Goal: Information Seeking & Learning: Learn about a topic

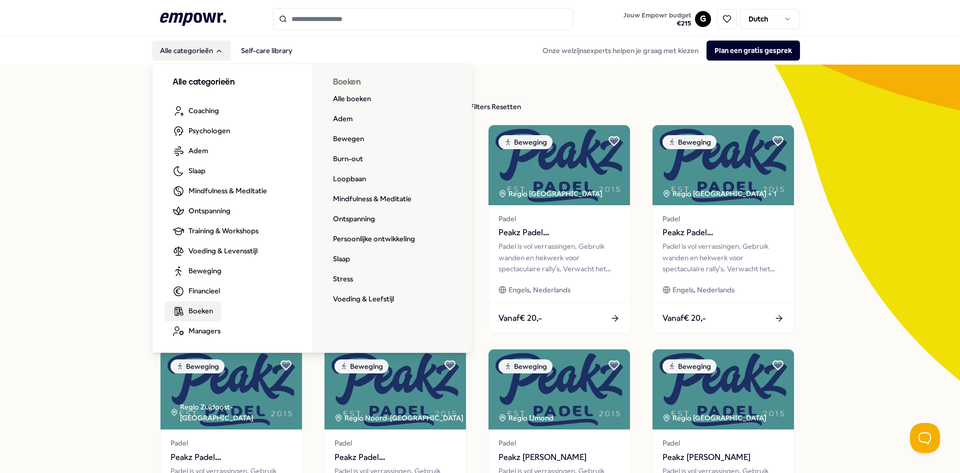
click at [205, 311] on span "Boeken" at bounding box center [201, 310] width 25 height 11
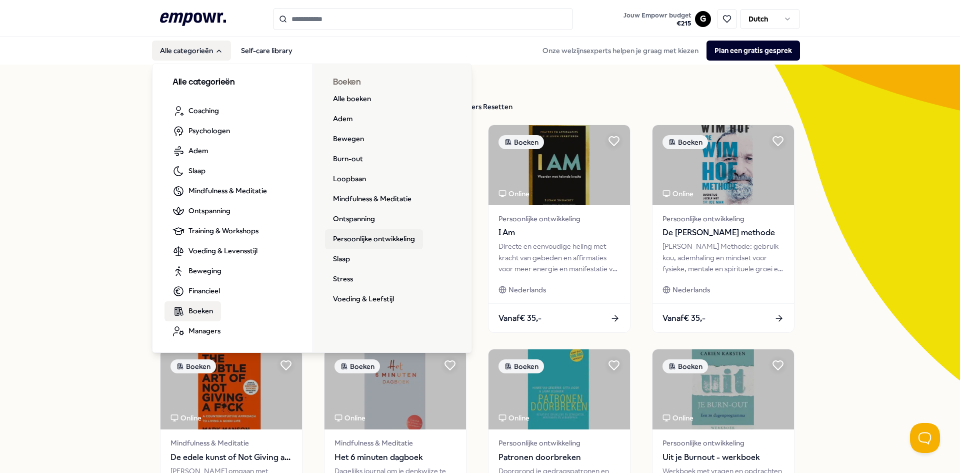
click at [389, 240] on link "Persoonlijke ontwikkeling" at bounding box center [374, 239] width 98 height 20
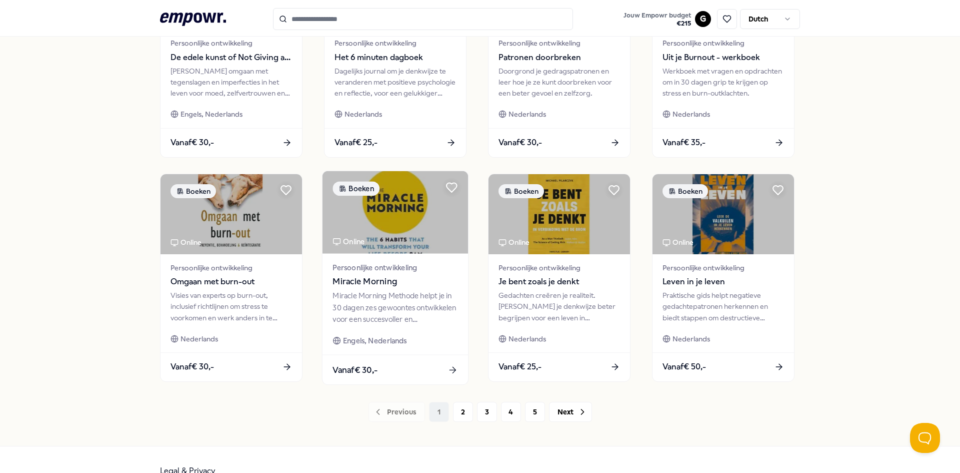
scroll to position [400, 0]
click at [454, 416] on button "2" at bounding box center [463, 411] width 20 height 20
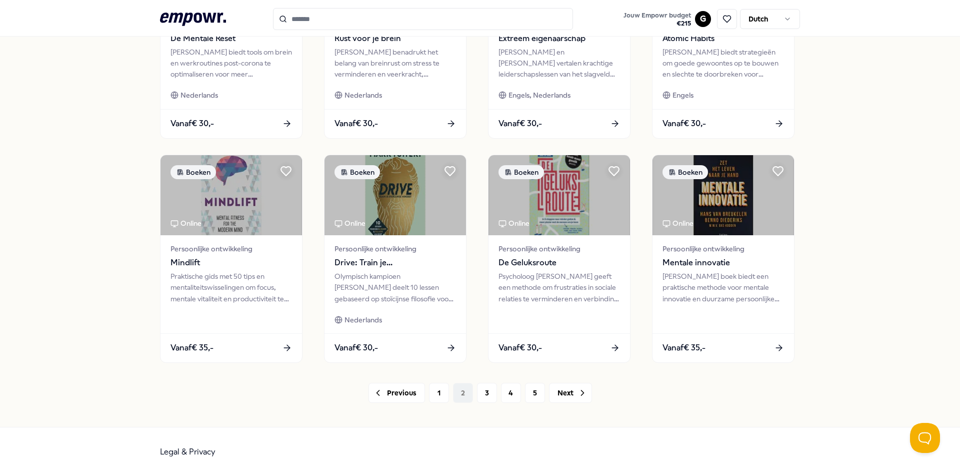
scroll to position [422, 0]
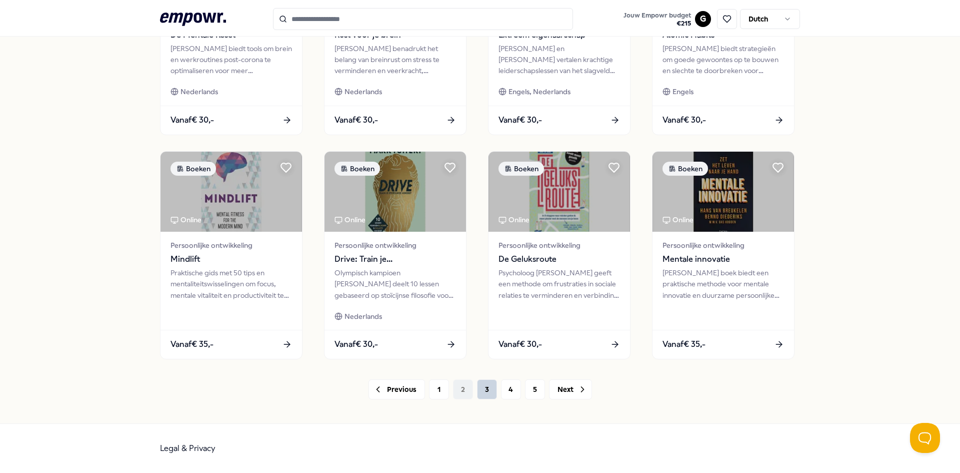
click at [480, 393] on button "3" at bounding box center [487, 389] width 20 height 20
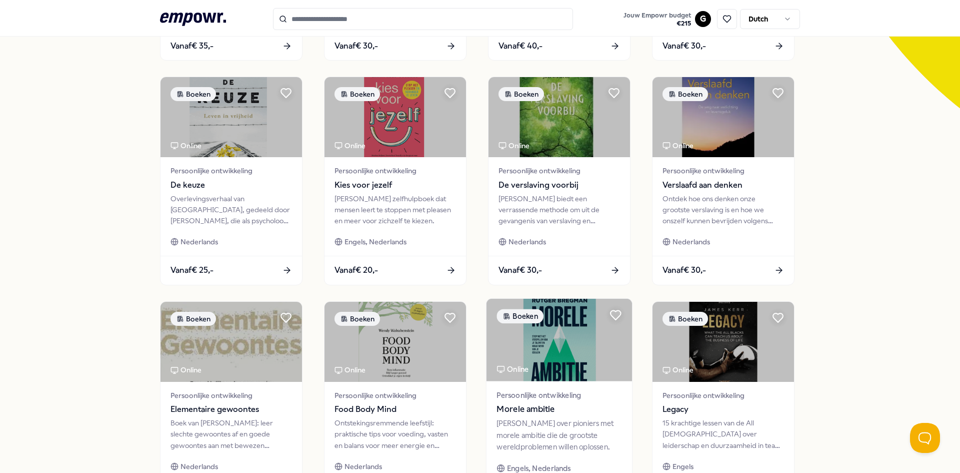
scroll to position [422, 0]
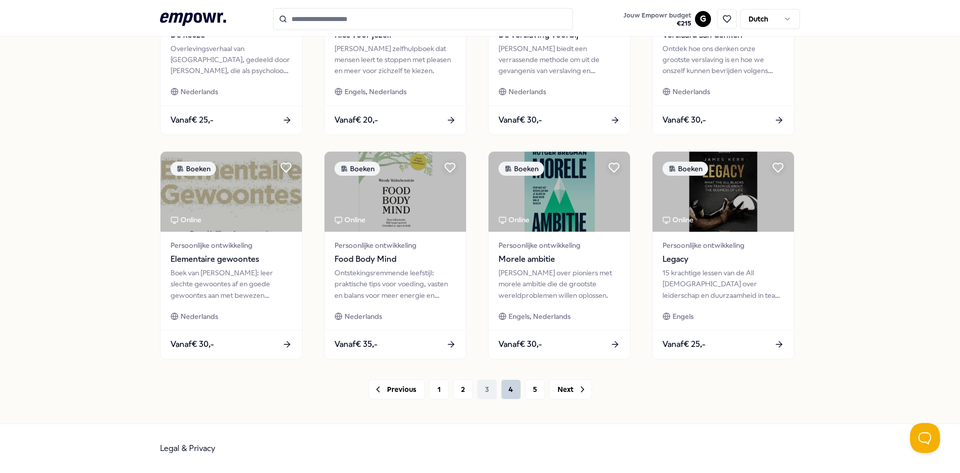
click at [505, 392] on button "4" at bounding box center [511, 389] width 20 height 20
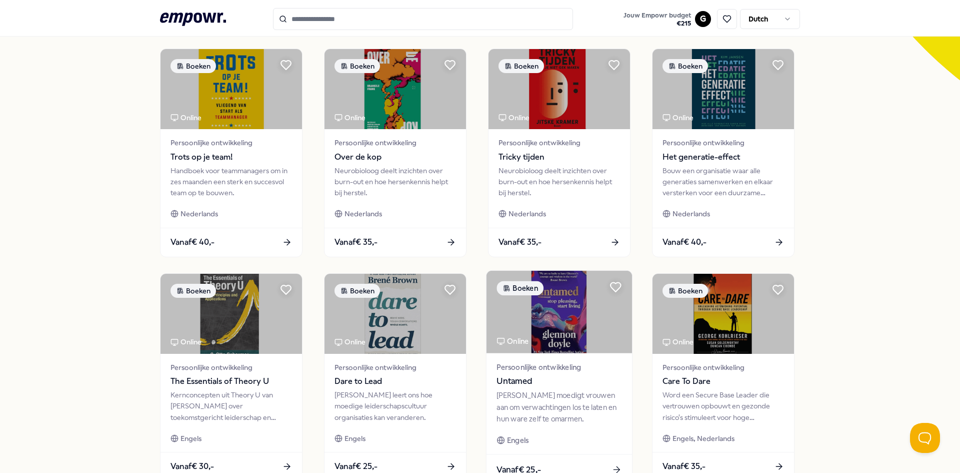
scroll to position [422, 0]
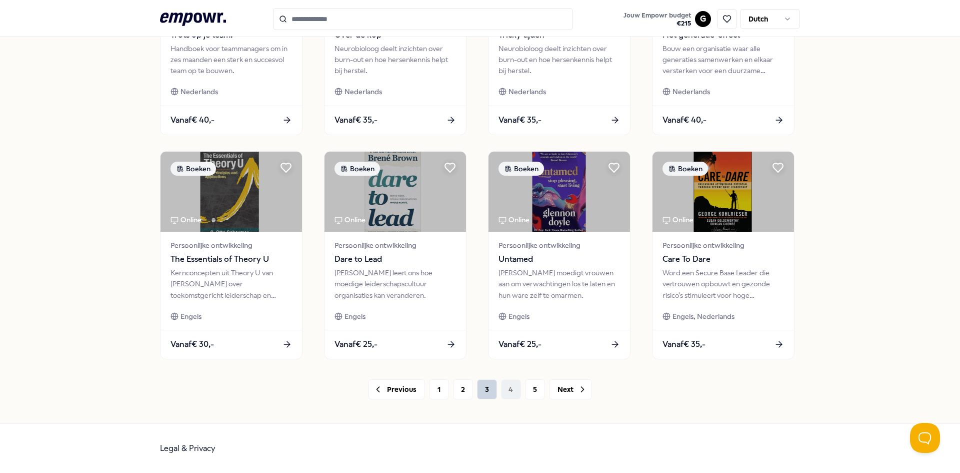
click at [480, 392] on button "3" at bounding box center [487, 389] width 20 height 20
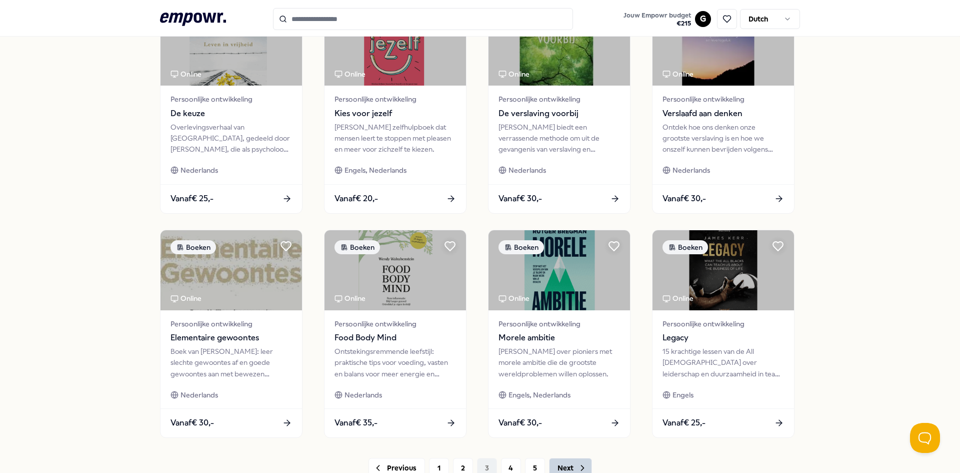
scroll to position [422, 0]
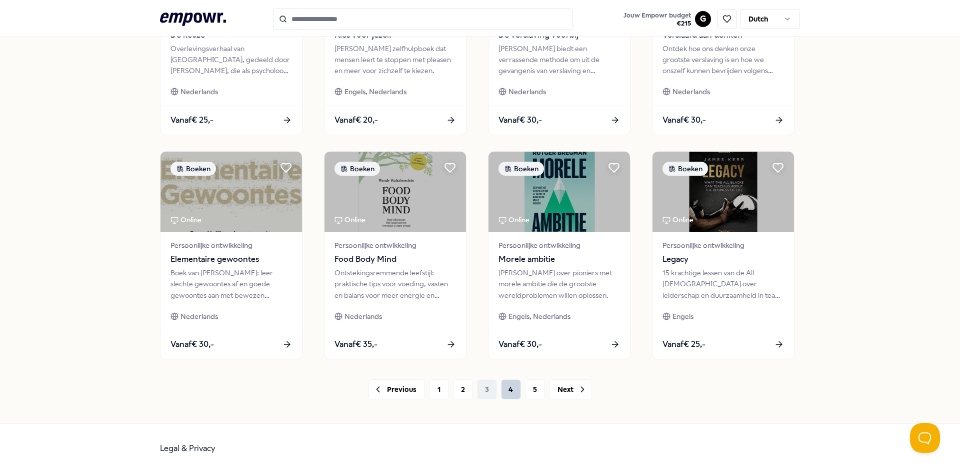
click at [510, 392] on button "4" at bounding box center [511, 389] width 20 height 20
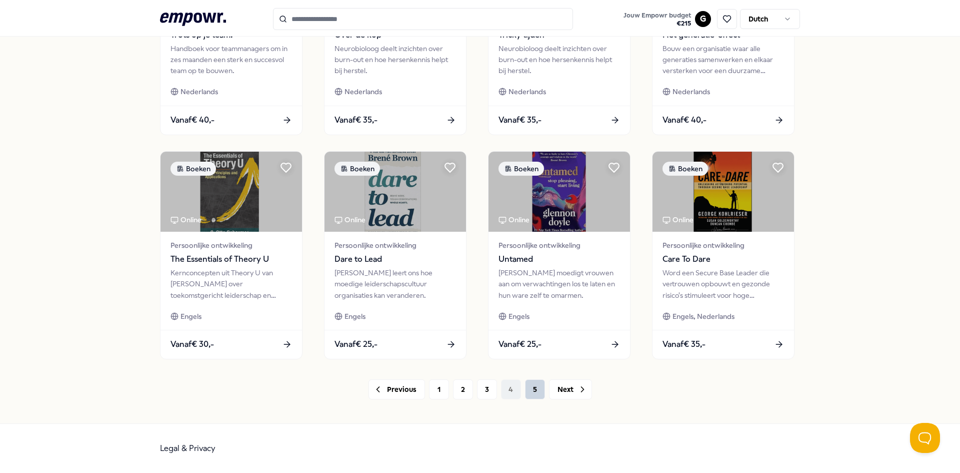
click at [527, 392] on button "5" at bounding box center [535, 389] width 20 height 20
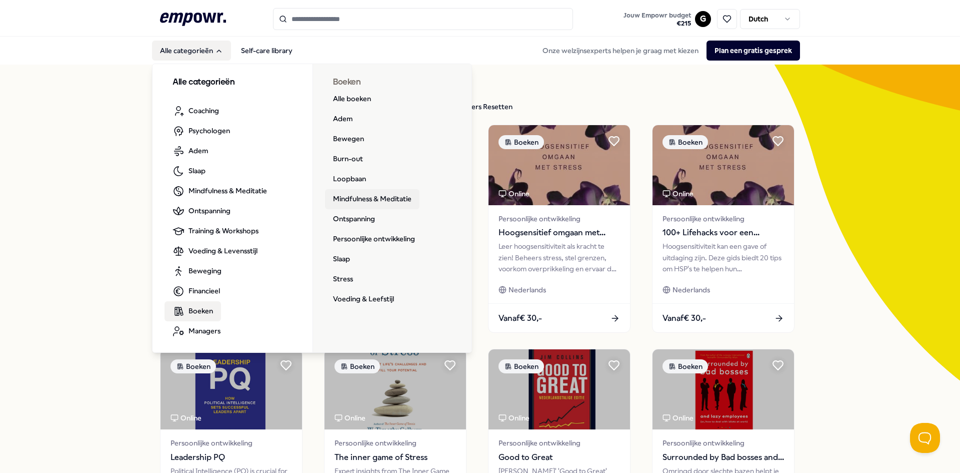
click at [380, 197] on link "Mindfulness & Meditatie" at bounding box center [372, 199] width 95 height 20
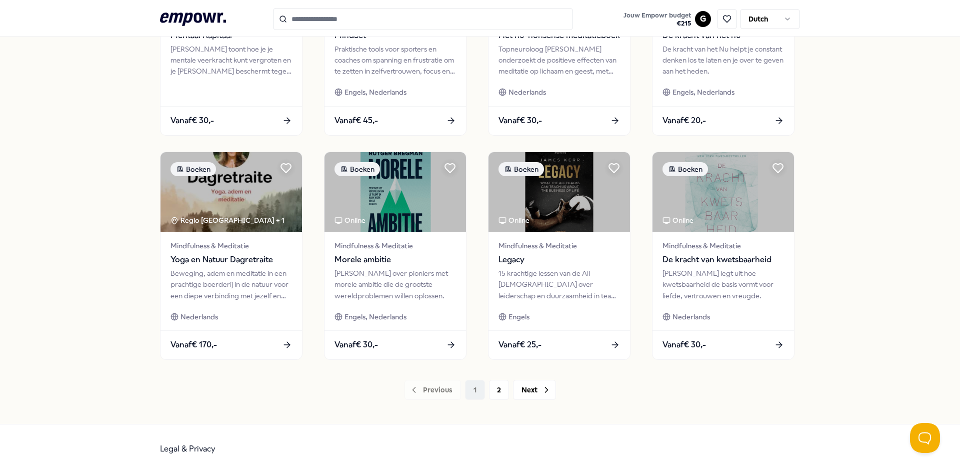
scroll to position [422, 0]
click at [496, 394] on button "2" at bounding box center [499, 389] width 20 height 20
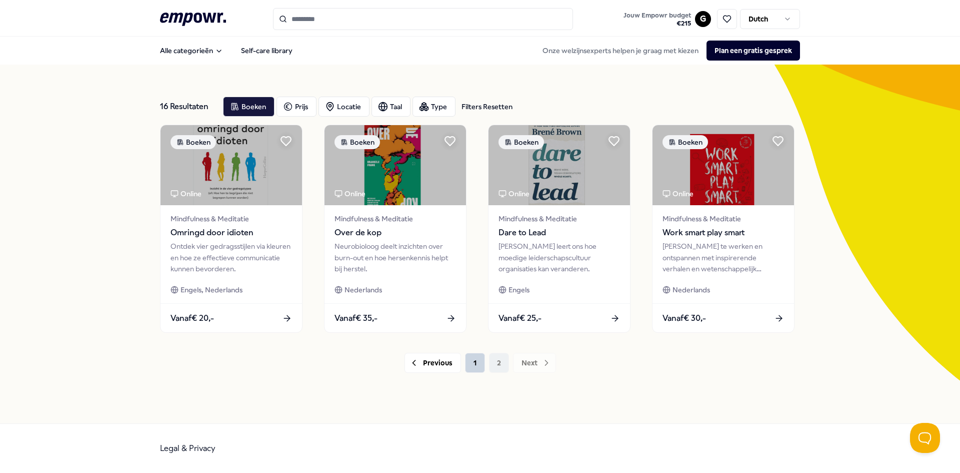
click at [471, 364] on button "1" at bounding box center [475, 363] width 20 height 20
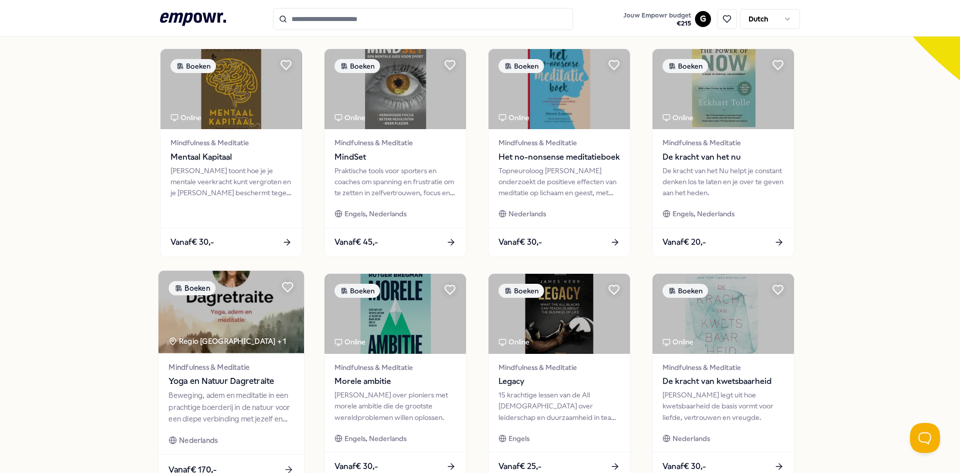
scroll to position [400, 0]
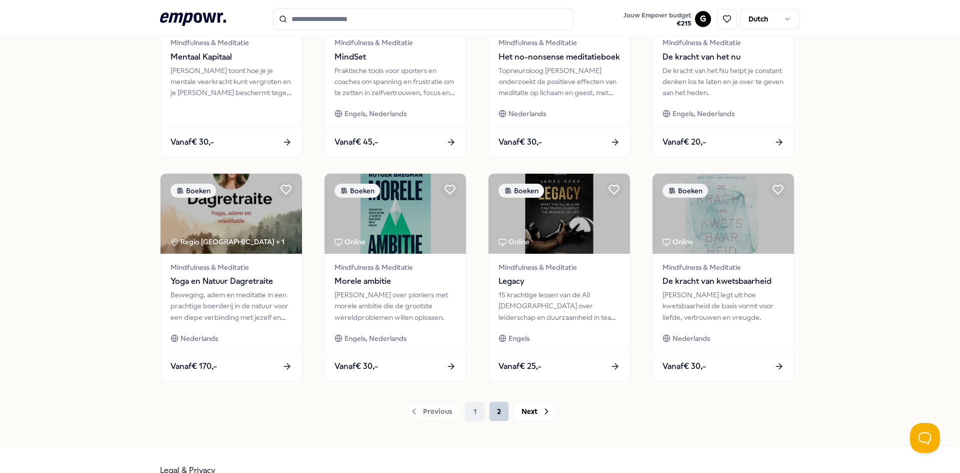
click at [495, 414] on button "2" at bounding box center [499, 411] width 20 height 20
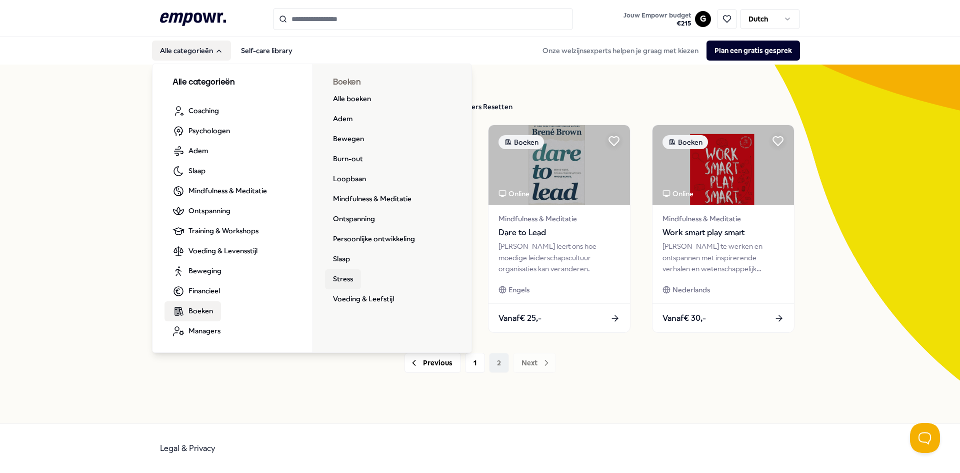
click at [336, 281] on link "Stress" at bounding box center [343, 279] width 36 height 20
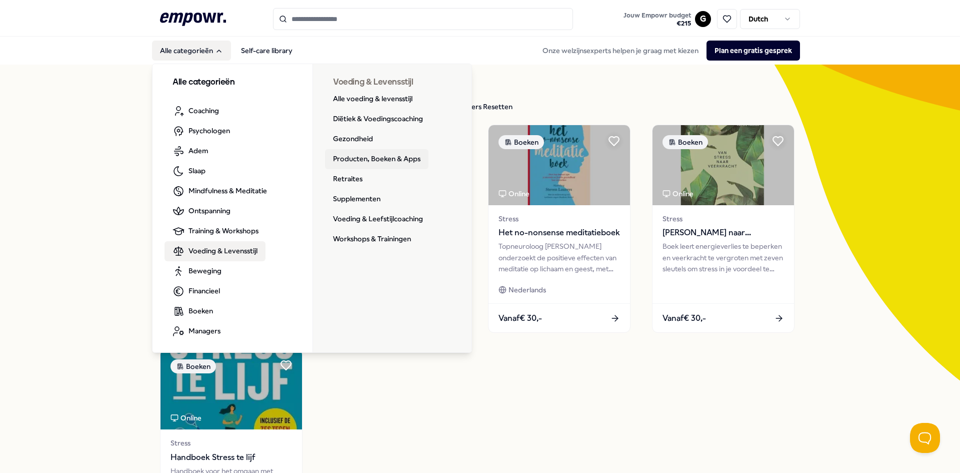
click at [362, 162] on link "Producten, Boeken & Apps" at bounding box center [377, 159] width 104 height 20
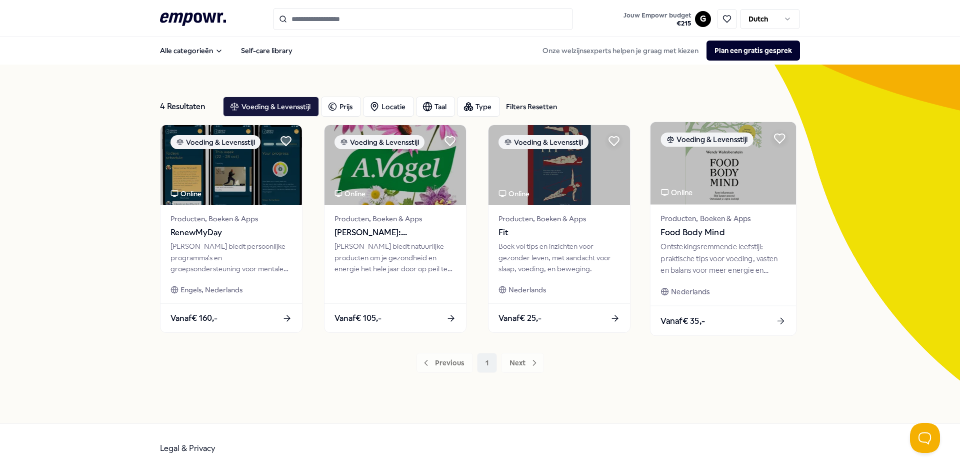
click at [742, 164] on img at bounding box center [724, 163] width 146 height 83
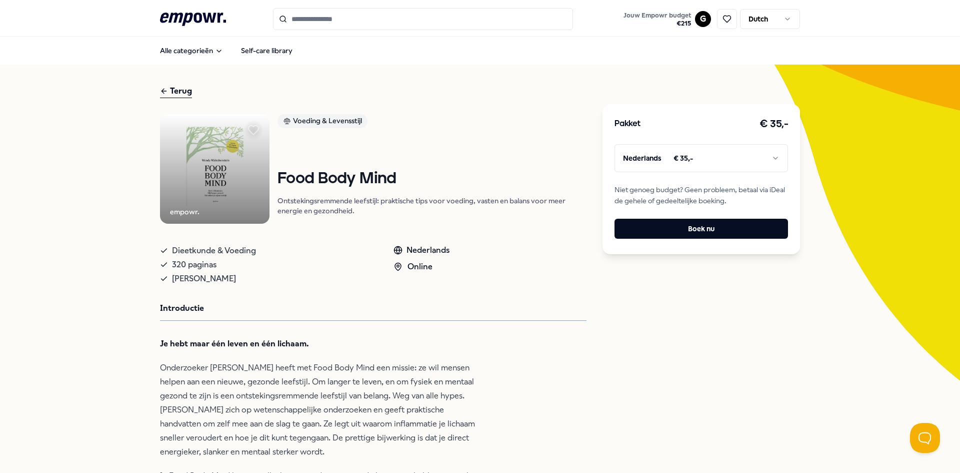
click at [777, 156] on html ".empowr-logo_svg__cls-1{fill:#03032f} Jouw Empowr budget € 215 G Dutch Alle cat…" at bounding box center [480, 236] width 960 height 473
drag, startPoint x: 887, startPoint y: 238, endPoint x: 785, endPoint y: 171, distance: 122.2
click at [887, 237] on html ".empowr-logo_svg__cls-1{fill:#03032f} Jouw Empowr budget € 215 G Dutch Alle cat…" at bounding box center [480, 236] width 960 height 473
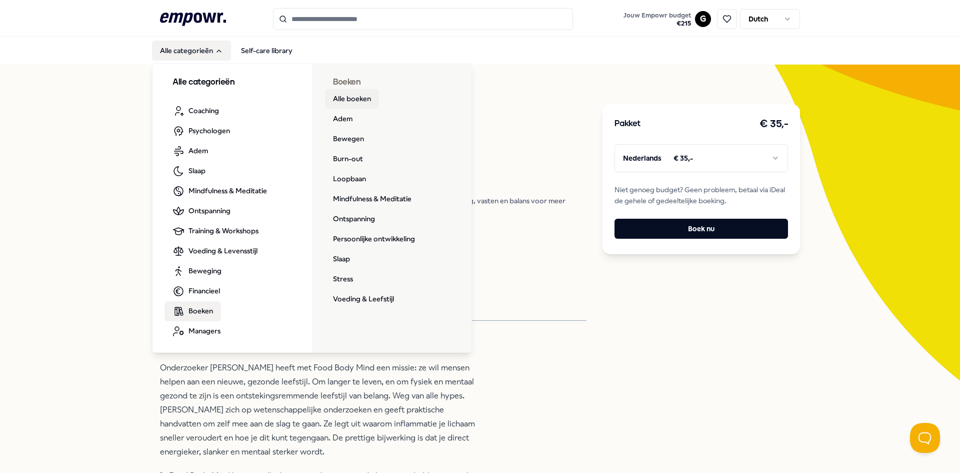
click at [344, 99] on link "Alle boeken" at bounding box center [352, 99] width 54 height 20
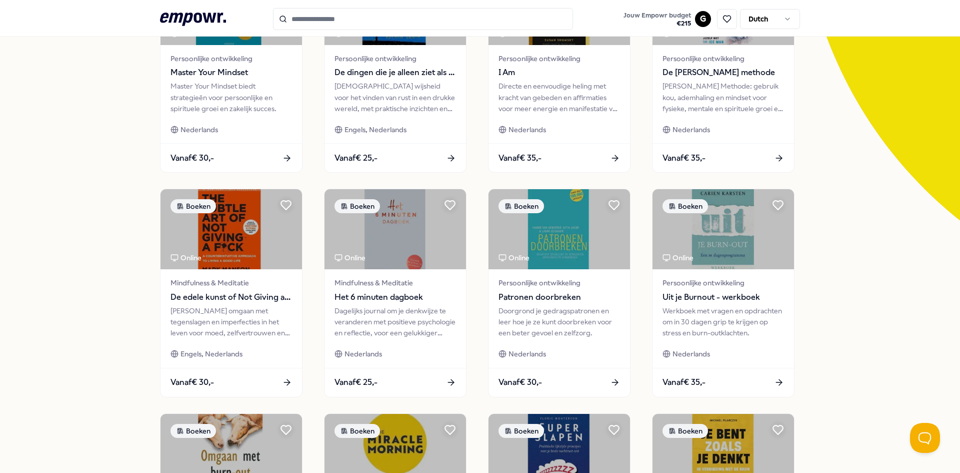
scroll to position [100, 0]
